Goal: Navigation & Orientation: Go to known website

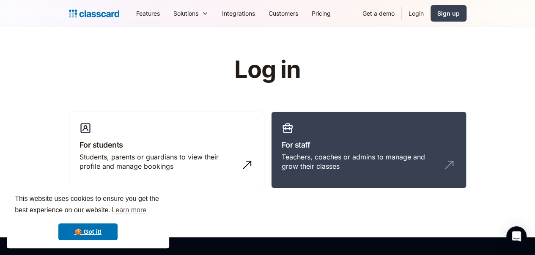
click at [430, 12] on link "Login" at bounding box center [415, 13] width 29 height 19
click at [292, 144] on h3 "For staff" at bounding box center [368, 144] width 174 height 11
